Goal: Find specific page/section: Find specific page/section

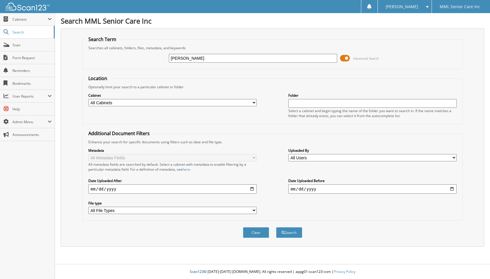
type input "Robert graves"
click at [276, 227] on button "Search" at bounding box center [289, 232] width 26 height 11
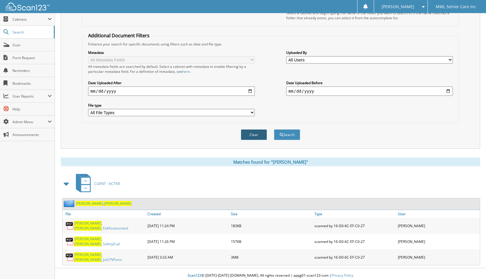
scroll to position [98, 0]
click at [104, 202] on span "Robert" at bounding box center [117, 202] width 27 height 5
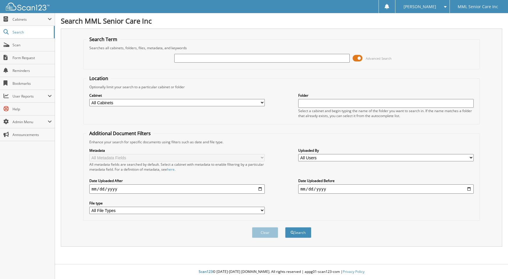
click at [196, 59] on input "text" at bounding box center [262, 58] width 176 height 9
click at [181, 58] on input "Donelly" at bounding box center [262, 58] width 176 height 9
type input "Donnelly"
click at [298, 230] on button "Search" at bounding box center [298, 232] width 26 height 11
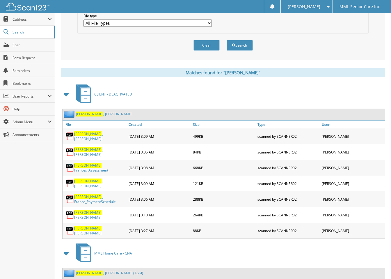
scroll to position [236, 0]
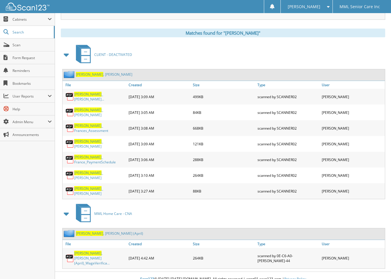
click at [95, 231] on link "[PERSON_NAME] (April)" at bounding box center [109, 233] width 67 height 5
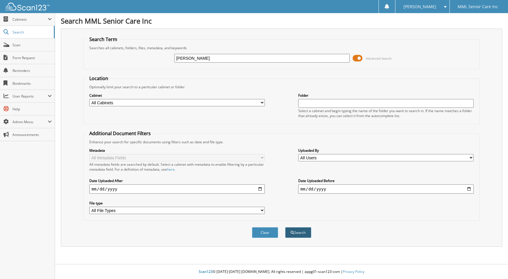
type input "[PERSON_NAME]"
click at [297, 233] on button "Search" at bounding box center [298, 232] width 26 height 11
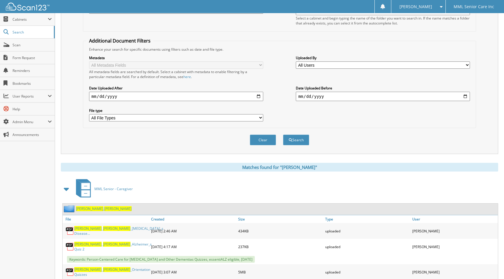
click at [83, 209] on span "[PERSON_NAME]" at bounding box center [89, 208] width 27 height 5
